Goal: Use online tool/utility: Utilize a website feature to perform a specific function

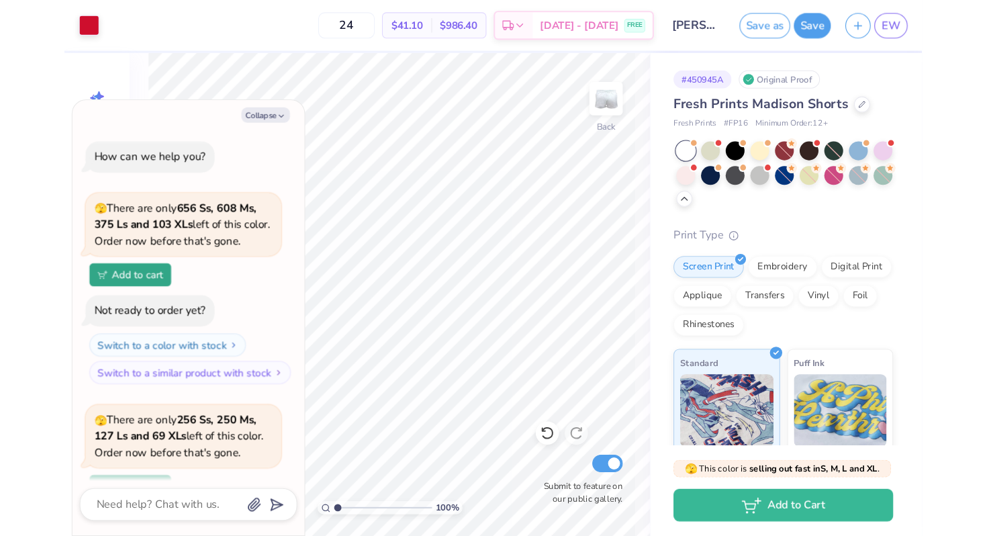
scroll to position [626, 0]
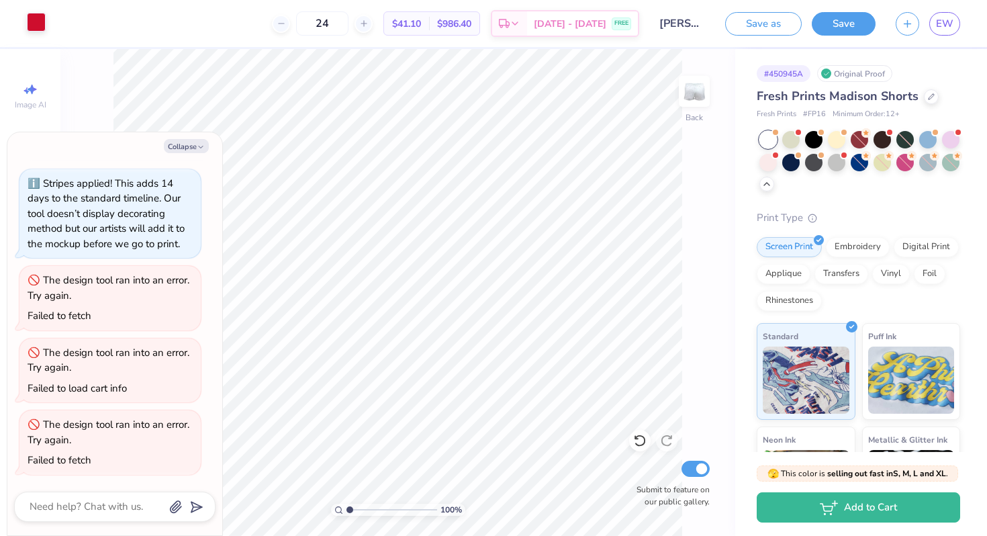
type textarea "x"
